Goal: Use online tool/utility: Use online tool/utility

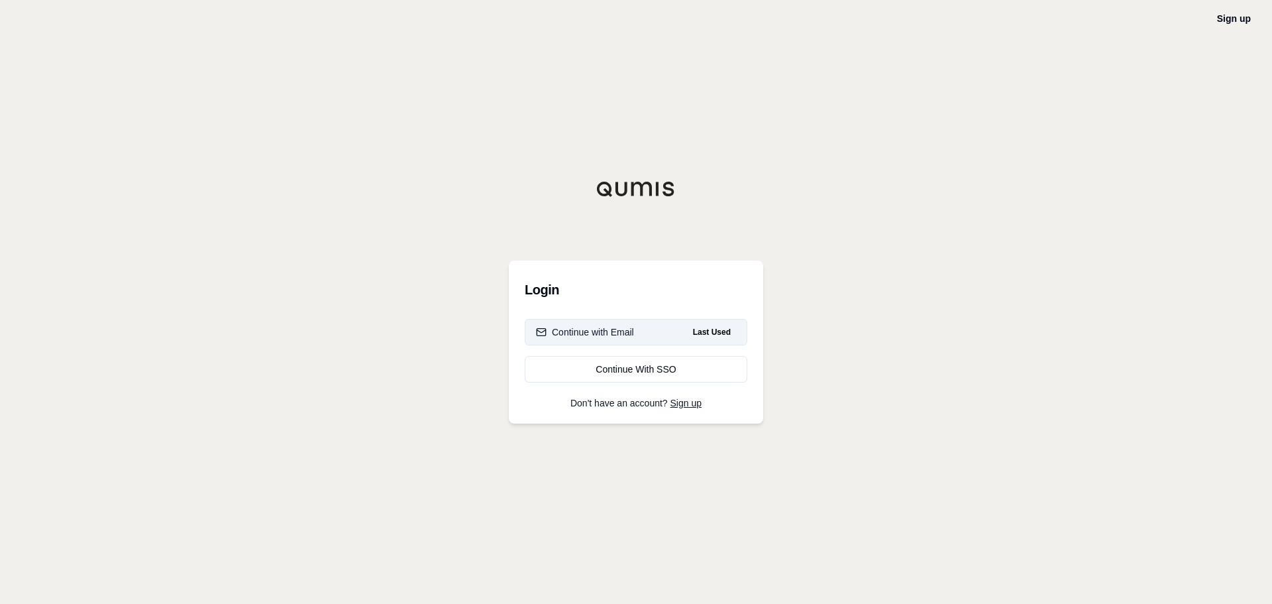
click at [667, 324] on button "Continue with Email Last Used" at bounding box center [636, 332] width 223 height 27
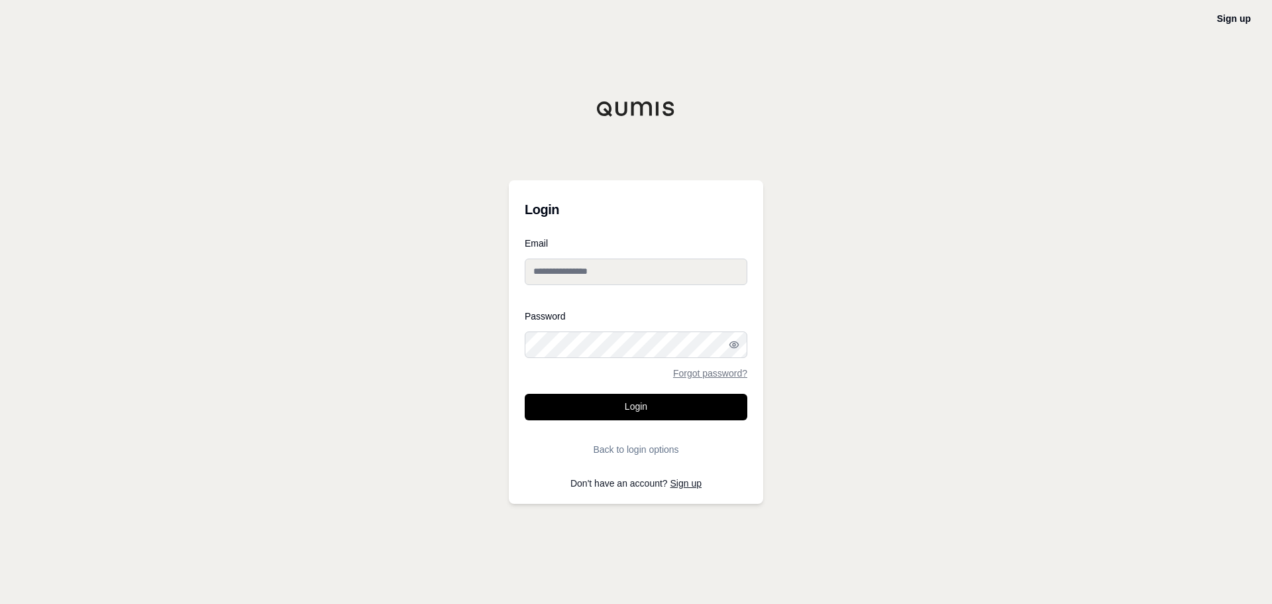
type input "**********"
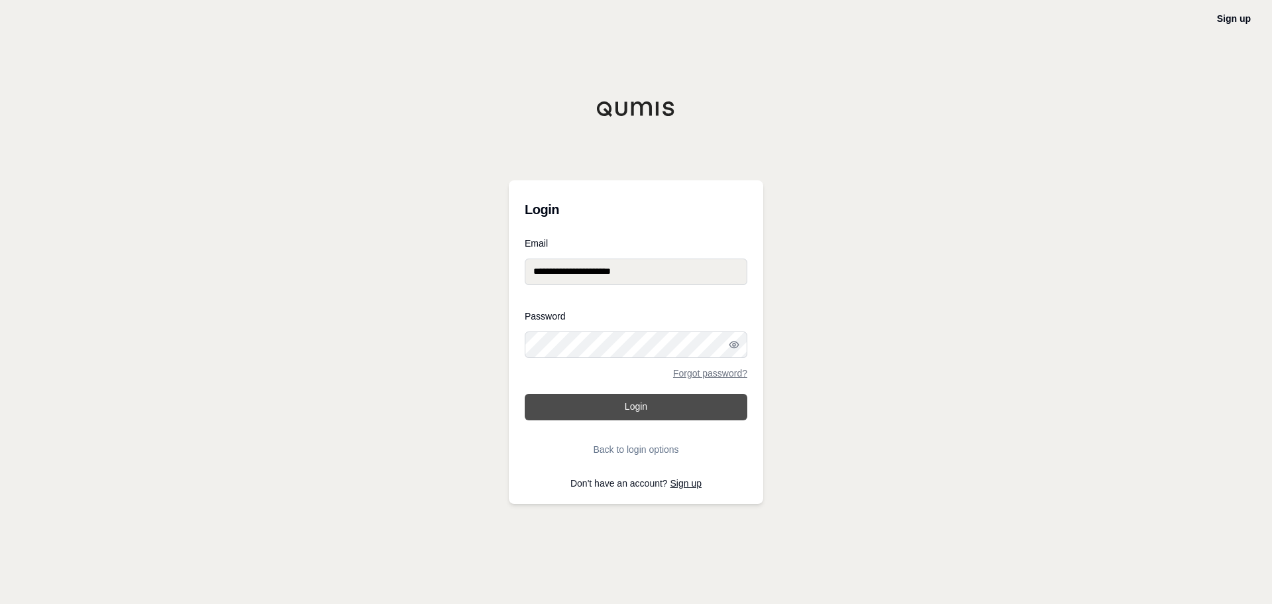
click at [636, 413] on button "Login" at bounding box center [636, 407] width 223 height 27
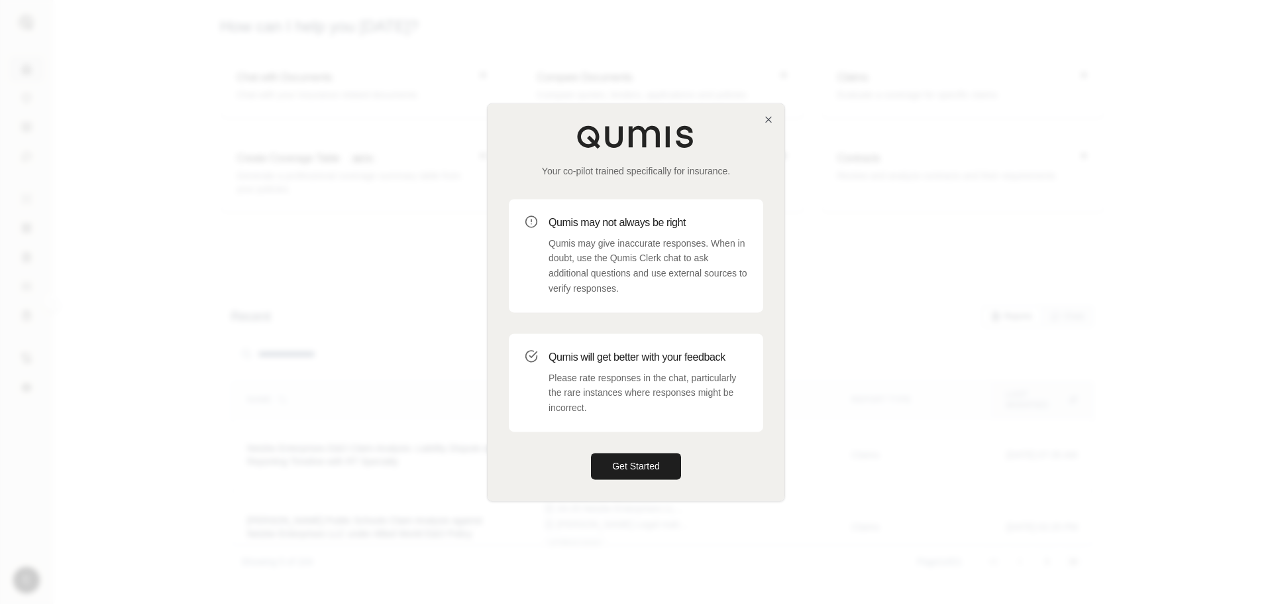
click at [641, 443] on div "Your co-pilot trained specifically for insurance. Qumis may not always be right…" at bounding box center [636, 301] width 297 height 397
click at [643, 455] on button "Get Started" at bounding box center [636, 466] width 90 height 27
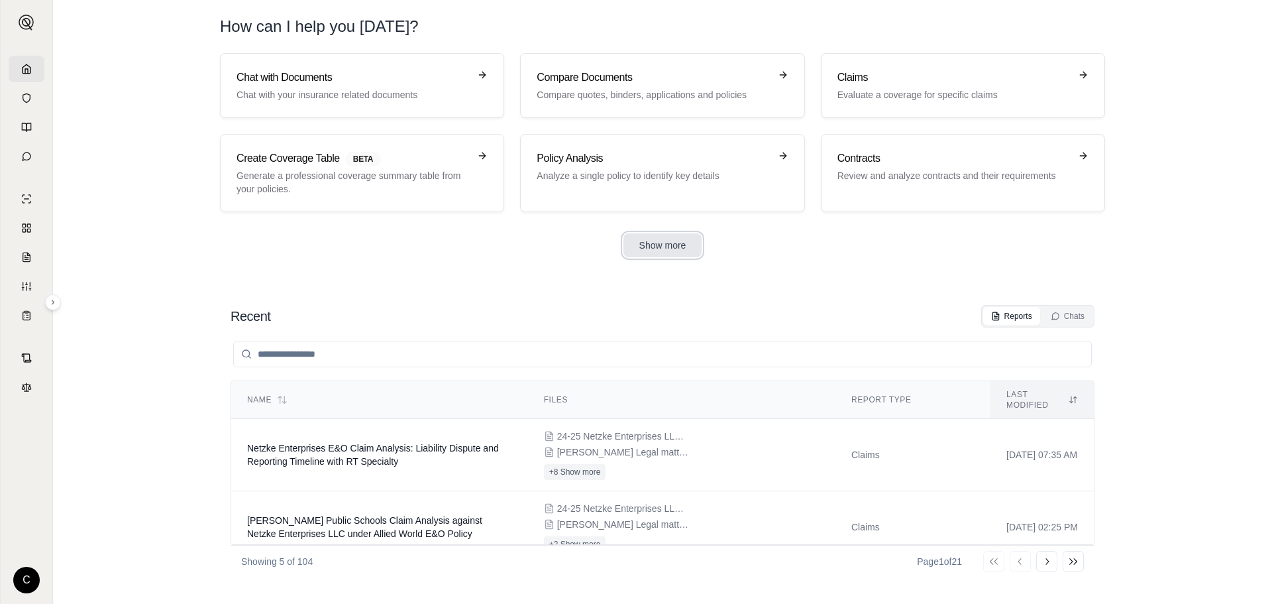
click at [634, 250] on button "Show more" at bounding box center [663, 245] width 79 height 24
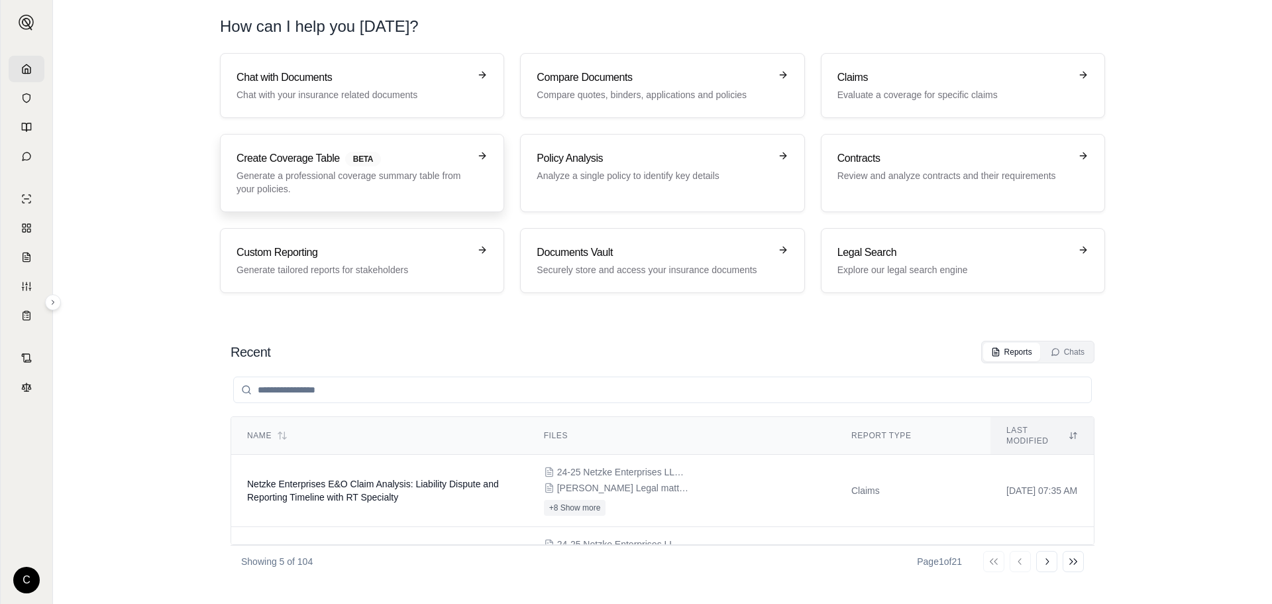
click at [362, 179] on p "Generate a professional coverage summary table from your policies." at bounding box center [353, 182] width 233 height 27
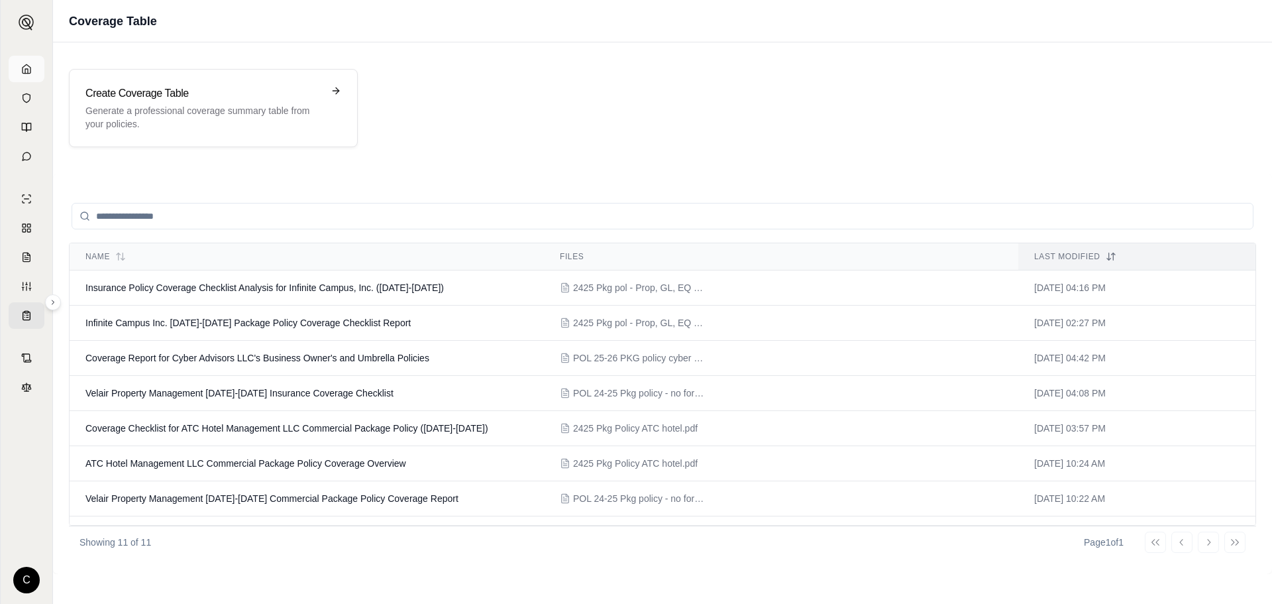
click at [25, 62] on link at bounding box center [27, 69] width 36 height 27
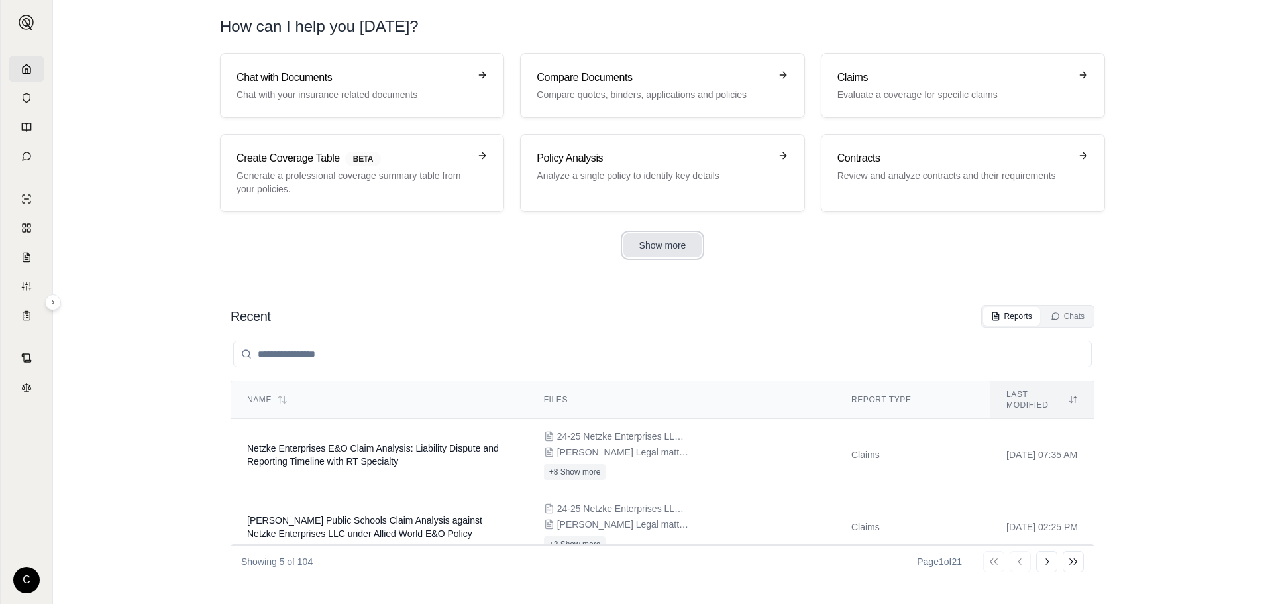
click at [653, 252] on button "Show more" at bounding box center [663, 245] width 79 height 24
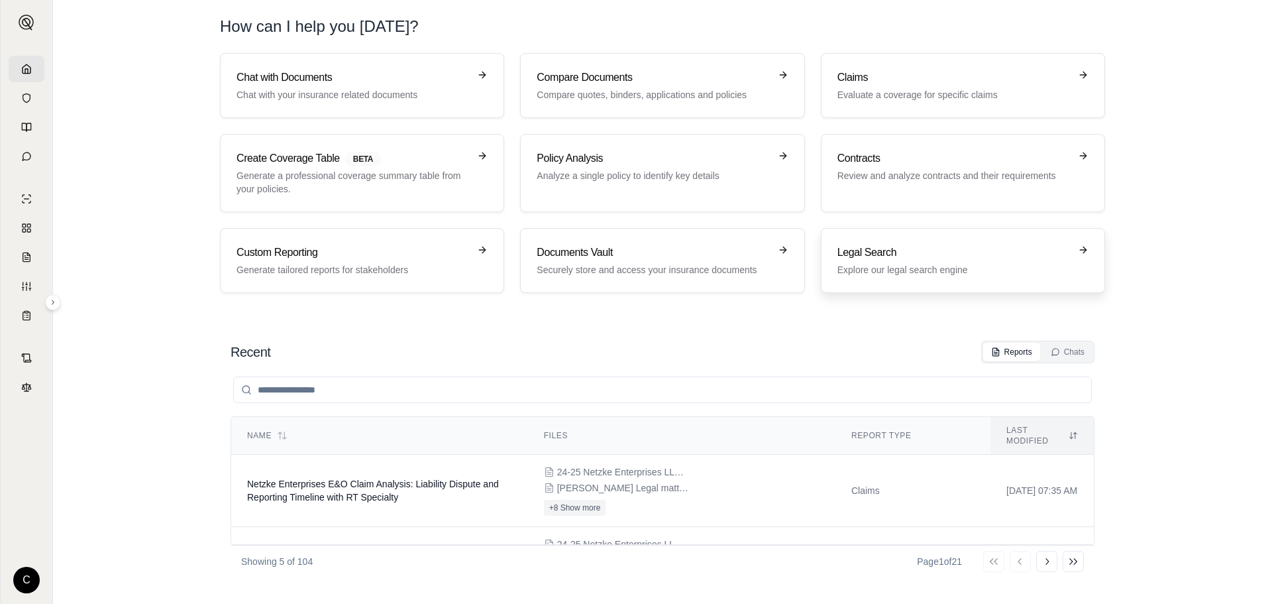
click at [918, 264] on p "Explore our legal search engine" at bounding box center [954, 269] width 233 height 13
